Goal: Ask a question

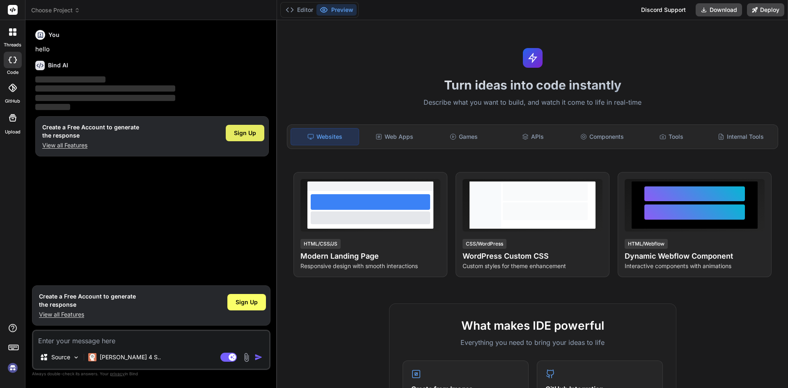
click at [242, 129] on span "Sign Up" at bounding box center [245, 133] width 22 height 8
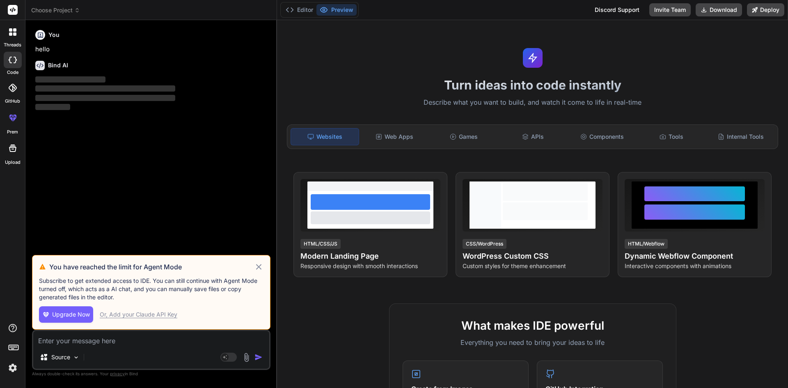
click at [257, 267] on icon at bounding box center [258, 267] width 9 height 10
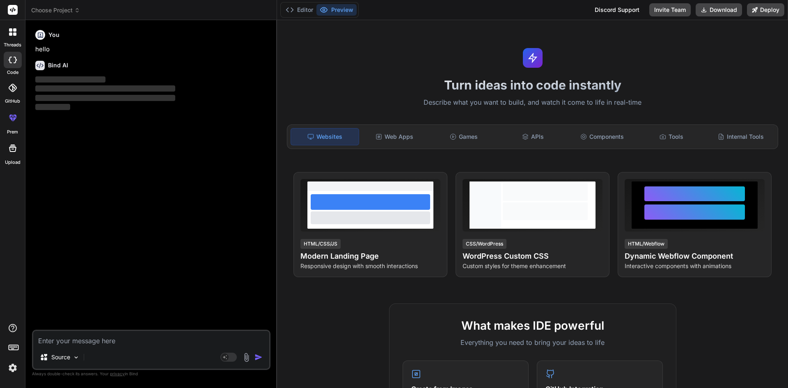
click at [128, 347] on div "Source Agent Mode. When this toggle is activated, AI automatically makes decisi…" at bounding box center [151, 350] width 239 height 40
type textarea "x"
click at [123, 338] on textarea at bounding box center [151, 338] width 236 height 15
paste textarea "I had asked you many time about the response structure as per the UI. Please pr…"
type textarea "I had asked you many time about the response structure as per the UI. Please pr…"
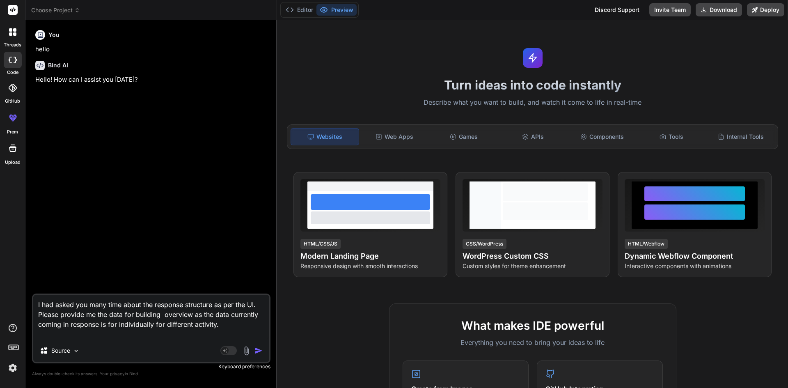
type textarea "x"
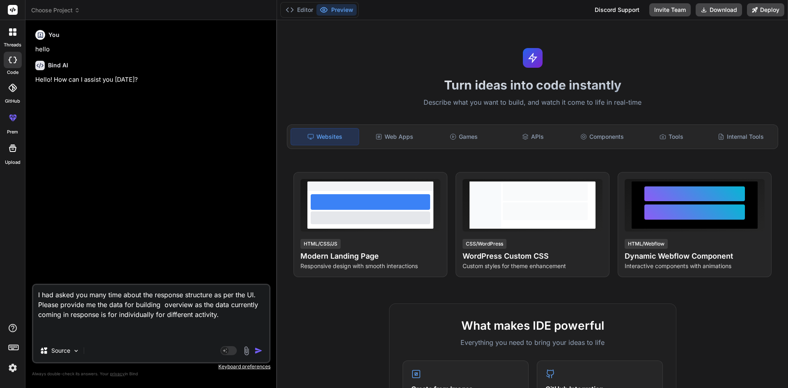
type textarea "I had asked you many time about the response structure as per the UI. Please pr…"
type textarea "x"
type textarea "I had asked you many time about the response structure as per the UI. Please pr…"
type textarea "x"
type textarea "I had asked you many time about the response structure as per the UI. Please pr…"
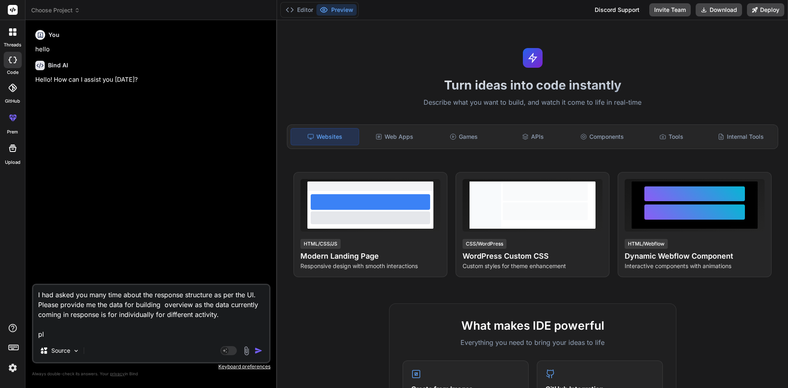
type textarea "x"
type textarea "I had asked you many time about the response structure as per the UI. Please pr…"
type textarea "x"
type textarea "I had asked you many time about the response structure as per the UI. Please pr…"
type textarea "x"
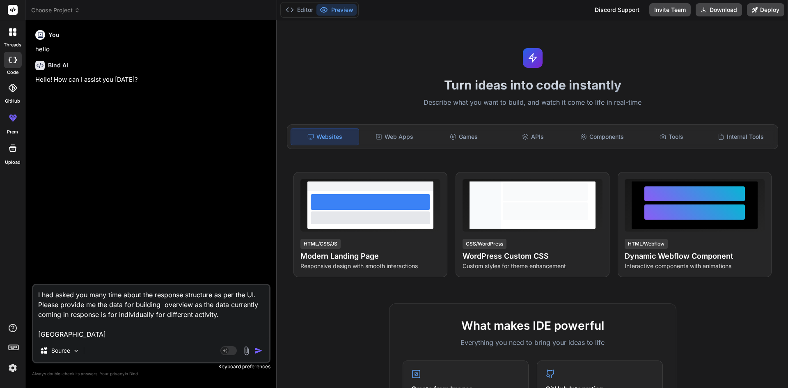
type textarea "I had asked you many time about the response structure as per the UI. Please pr…"
type textarea "x"
type textarea "I had asked you many time about the response structure as per the UI. Please pr…"
type textarea "x"
type textarea "I had asked you many time about the response structure as per the UI. Please pr…"
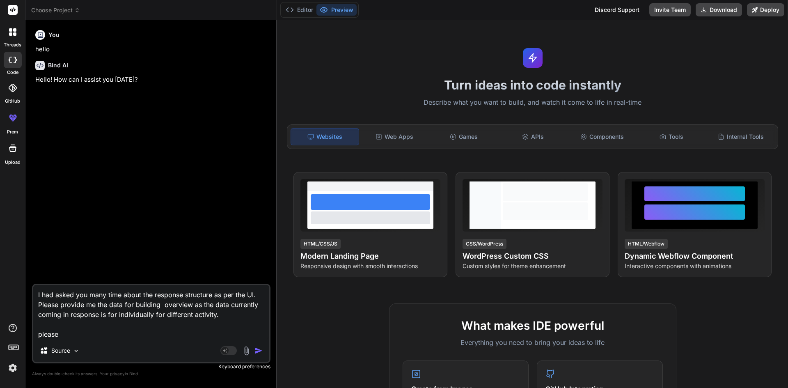
type textarea "x"
type textarea "I had asked you many time about the response structure as per the UI. Please pr…"
type textarea "x"
type textarea "I had asked you many time about the response structure as per the UI. Please pr…"
type textarea "x"
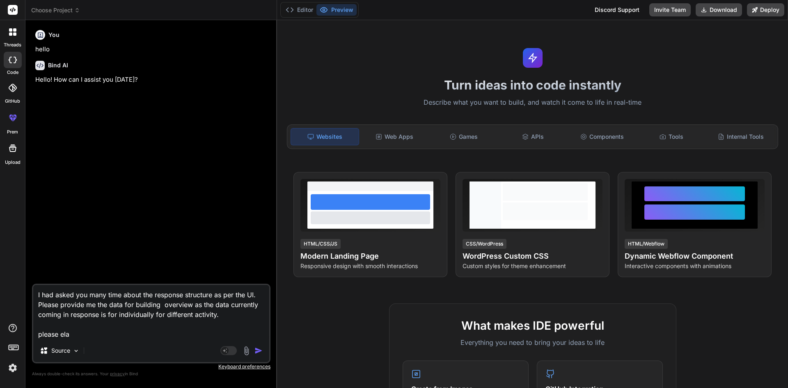
type textarea "I had asked you many time about the response structure as per the UI. Please pr…"
type textarea "x"
type textarea "I had asked you many time about the response structure as per the UI. Please pr…"
type textarea "x"
type textarea "I had asked you many time about the response structure as per the UI. Please pr…"
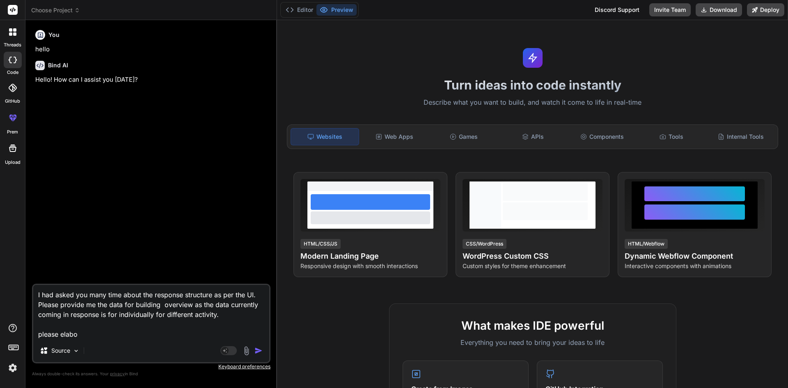
type textarea "x"
type textarea "I had asked you many time about the response structure as per the UI. Please pr…"
type textarea "x"
type textarea "I had asked you many time about the response structure as per the UI. Please pr…"
type textarea "x"
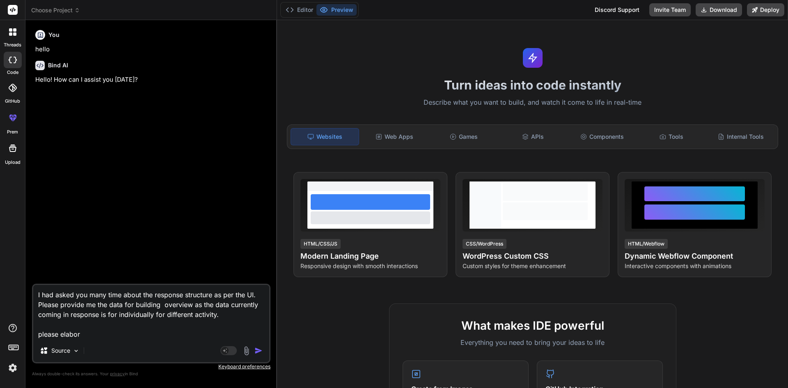
type textarea "I had asked you many time about the response structure as per the UI. Please pr…"
type textarea "x"
type textarea "I had asked you many time about the response structure as per the UI. Please pr…"
type textarea "x"
type textarea "I had asked you many time about the response structure as per the UI. Please pr…"
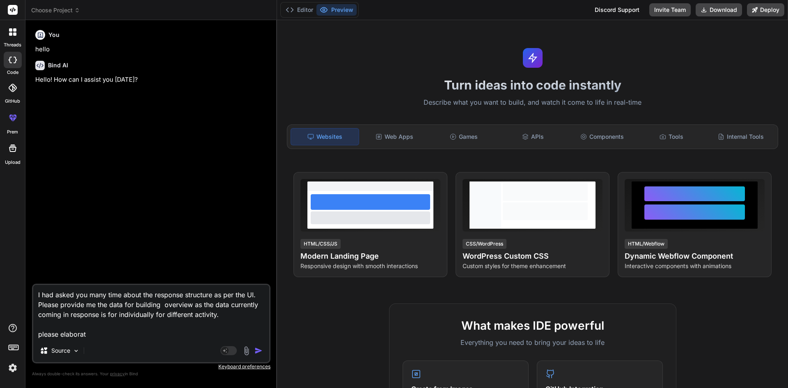
type textarea "x"
type textarea "I had asked you many time about the response structure as per the UI. Please pr…"
type textarea "x"
type textarea "I had asked you many time about the response structure as per the UI. Please pr…"
type textarea "x"
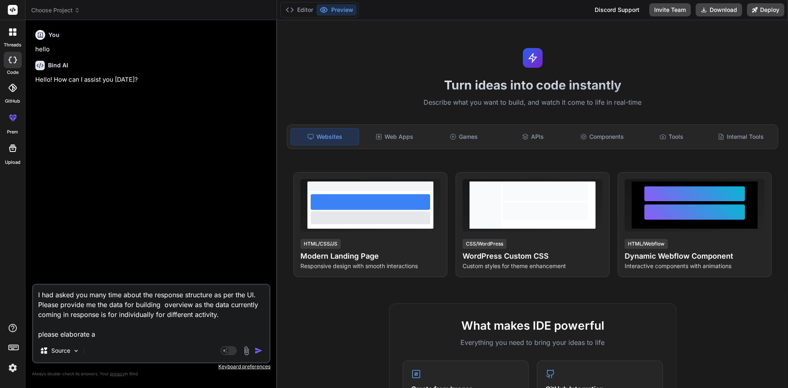
type textarea "I had asked you many time about the response structure as per the UI. Please pr…"
type textarea "x"
type textarea "I had asked you many time about the response structure as per the UI. Please pr…"
type textarea "x"
type textarea "I had asked you many time about the response structure as per the UI. Please pr…"
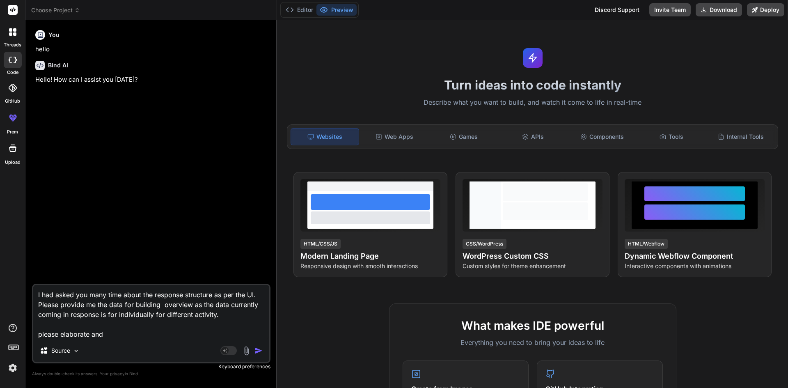
type textarea "x"
type textarea "I had asked you many time about the response structure as per the UI. Please pr…"
type textarea "x"
type textarea "I had asked you many time about the response structure as per the UI. Please pr…"
type textarea "x"
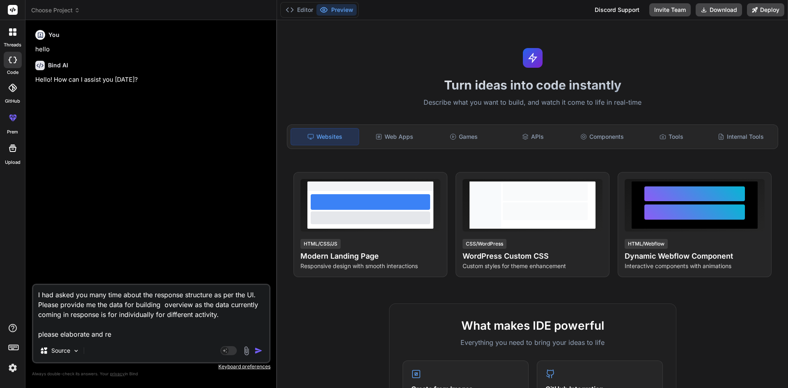
type textarea "I had asked you many time about the response structure as per the UI. Please pr…"
type textarea "x"
type textarea "I had asked you many time about the response structure as per the UI. Please pr…"
type textarea "x"
type textarea "I had asked you many time about the response structure as per the UI. Please pr…"
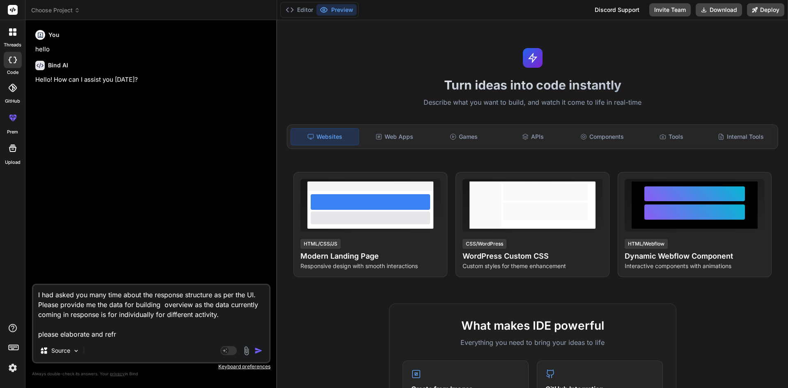
type textarea "x"
type textarea "I had asked you many time about the response structure as per the UI. Please pr…"
type textarea "x"
type textarea "I had asked you many time about the response structure as per the UI. Please pr…"
type textarea "x"
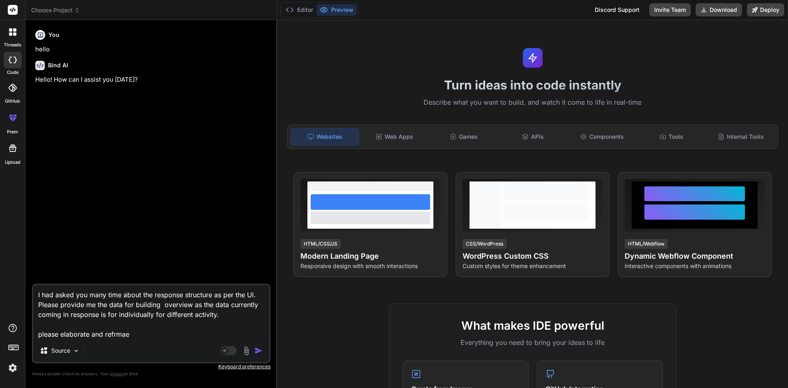
type textarea "I had asked you many time about the response structure as per the UI. Please pr…"
type textarea "x"
type textarea "I had asked you many time about the response structure as per the UI. Please pr…"
type textarea "x"
type textarea "I had asked you many time about the response structure as per the UI. Please pr…"
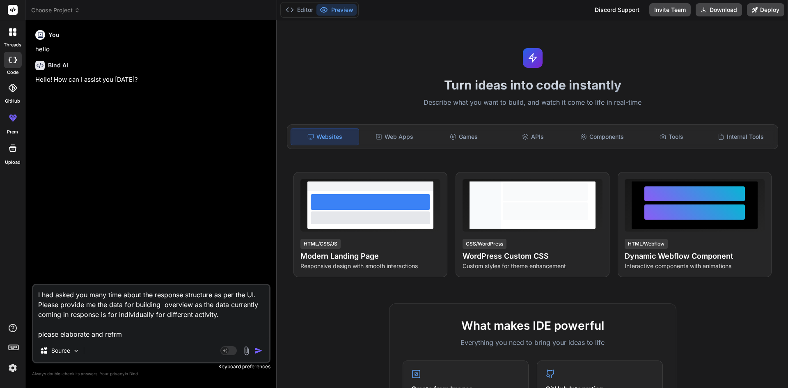
type textarea "x"
type textarea "I had asked you many time about the response structure as per the UI. Please pr…"
type textarea "x"
type textarea "I had asked you many time about the response structure as per the UI. Please pr…"
type textarea "x"
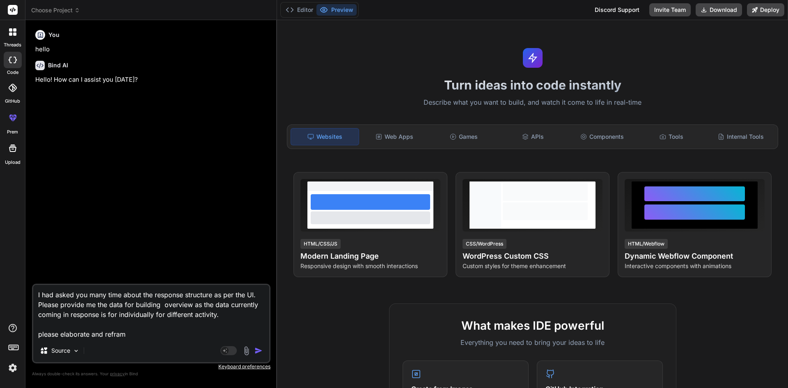
type textarea "I had asked you many time about the response structure as per the UI. Please pr…"
type textarea "x"
type textarea "I had asked you many time about the response structure as per the UI. Please pr…"
type textarea "x"
type textarea "I had asked you many time about the response structure as per the UI. Please pr…"
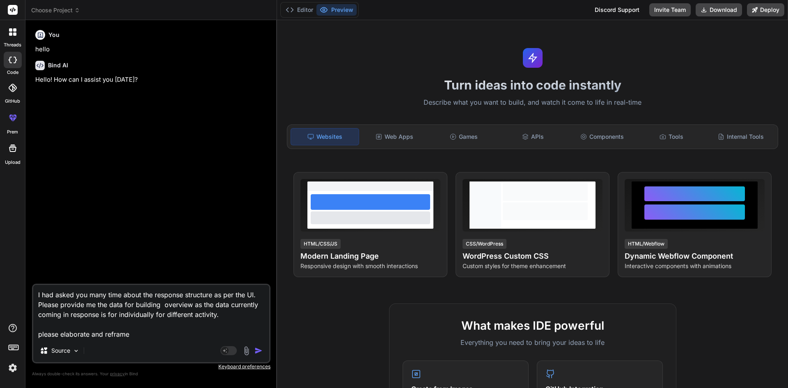
type textarea "x"
type textarea "I had asked you many time about the response structure as per the UI. Please pr…"
type textarea "x"
type textarea "I had asked you many time about the response structure as per the UI. Please pr…"
type textarea "x"
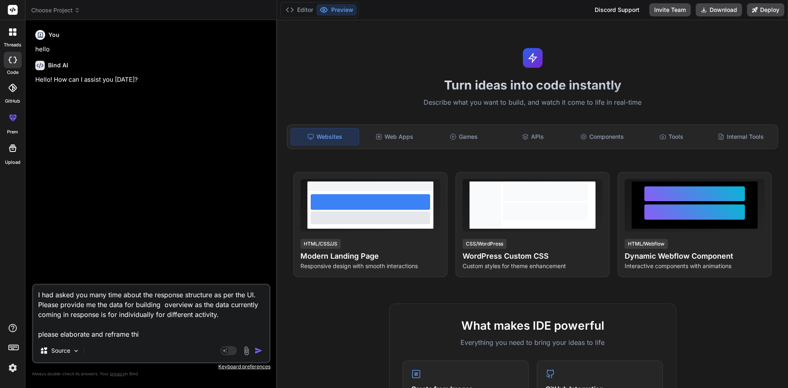
type textarea "I had asked you many time about the response structure as per the UI. Please pr…"
type textarea "x"
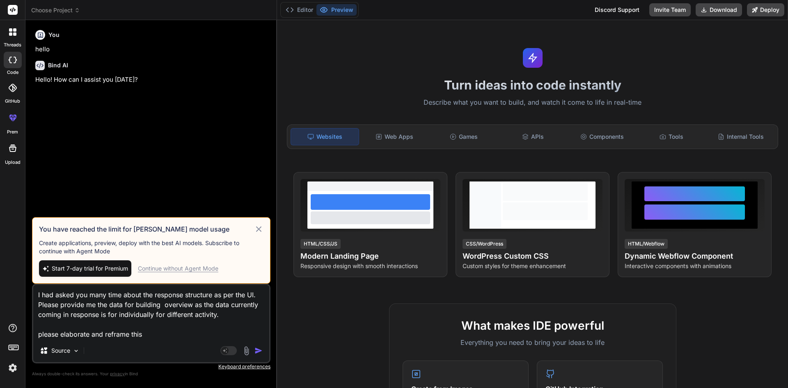
type textarea "I had asked you many time about the response structure as per the UI. Please pr…"
click at [191, 269] on div "Continue without Agent Mode" at bounding box center [178, 268] width 80 height 8
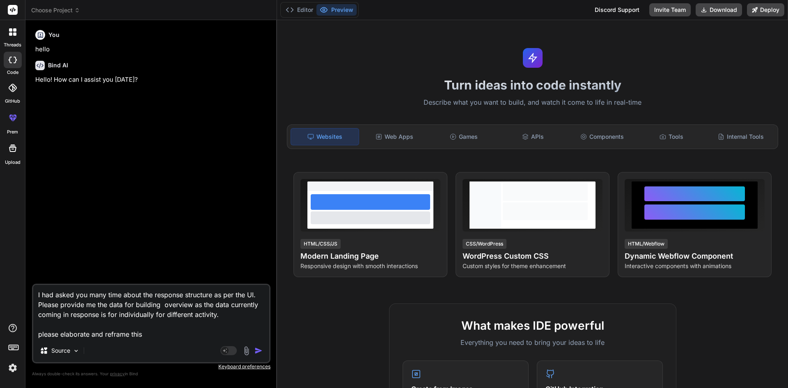
click at [259, 349] on img "button" at bounding box center [259, 351] width 8 height 8
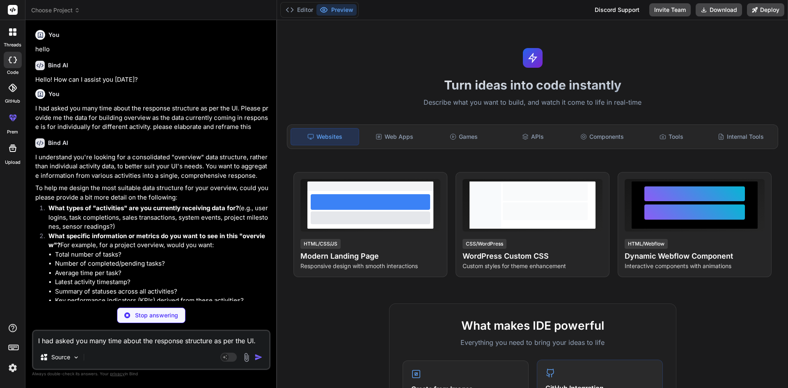
type textarea "x"
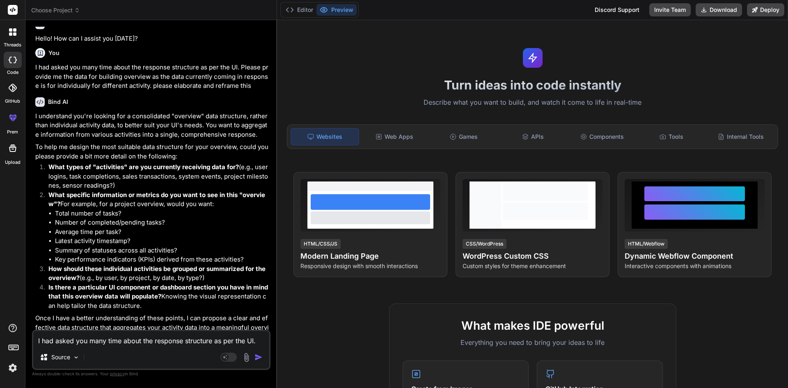
scroll to position [55, 0]
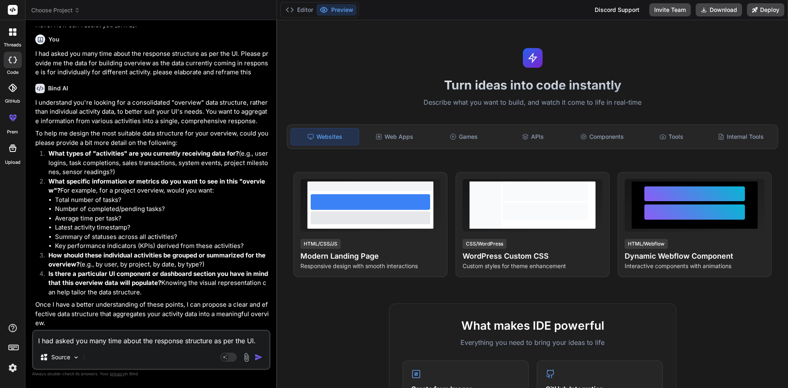
click at [129, 345] on textarea "I had asked you many time about the response structure as per the UI. Please pr…" at bounding box center [151, 338] width 236 height 15
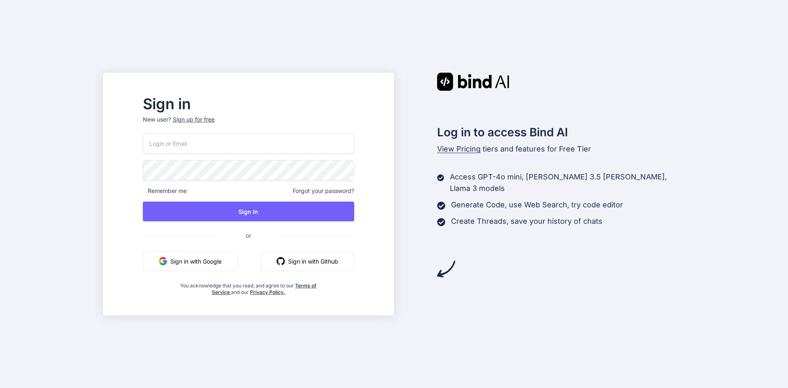
click at [196, 262] on button "Sign in with Google" at bounding box center [190, 261] width 95 height 20
